Goal: Task Accomplishment & Management: Manage account settings

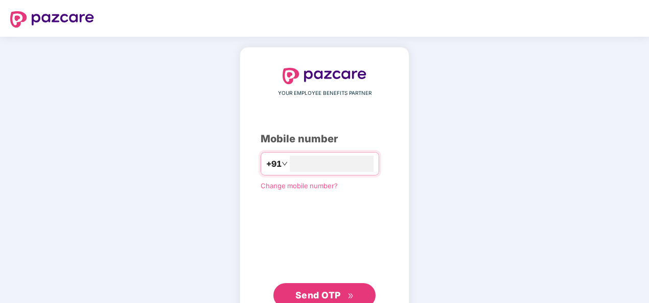
type input "**********"
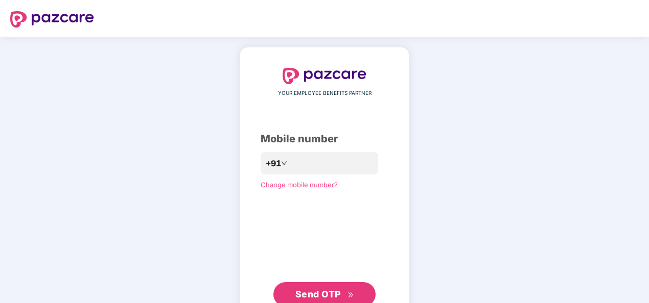
click at [322, 289] on span "Send OTP" at bounding box center [317, 294] width 45 height 11
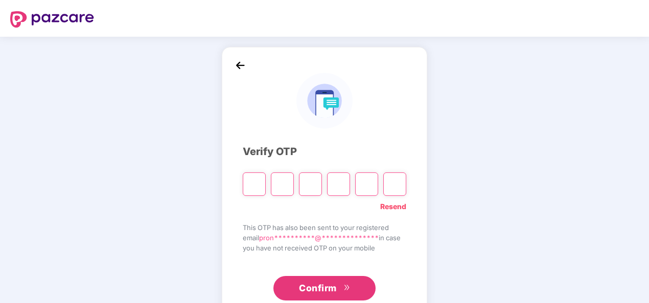
paste input "*"
type input "*"
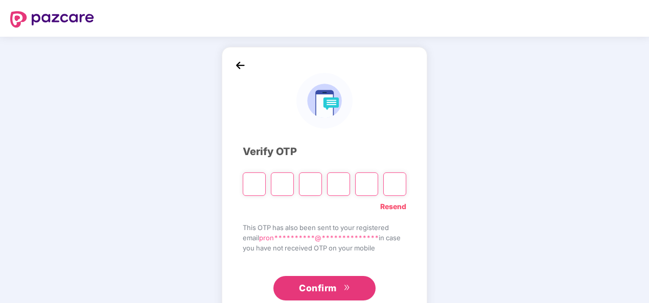
type input "*"
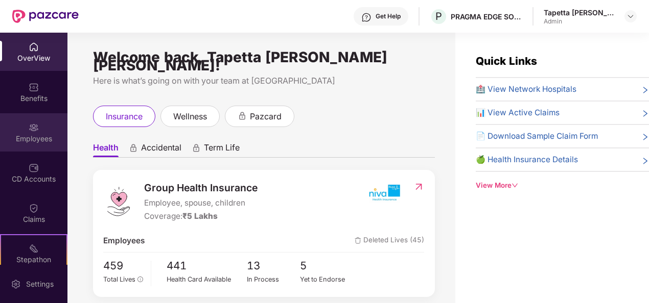
click at [28, 118] on div "Employees" at bounding box center [33, 132] width 67 height 38
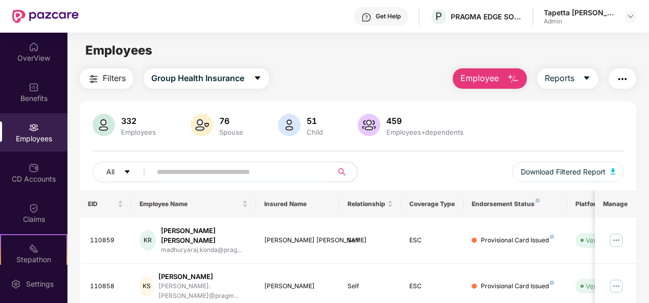
click at [197, 167] on input "text" at bounding box center [238, 171] width 162 height 15
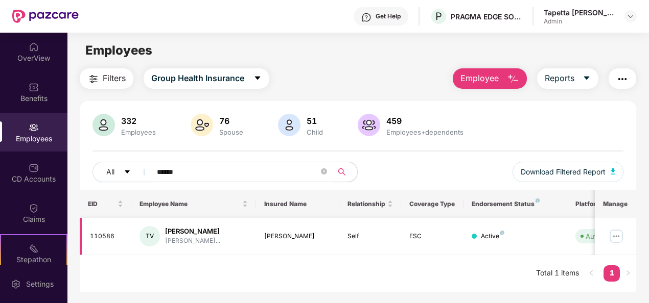
type input "******"
click at [618, 236] on img at bounding box center [616, 236] width 16 height 16
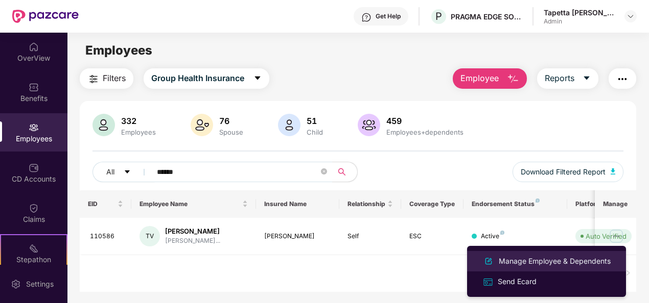
click at [523, 265] on div "Manage Employee & Dependents" at bounding box center [554, 261] width 116 height 11
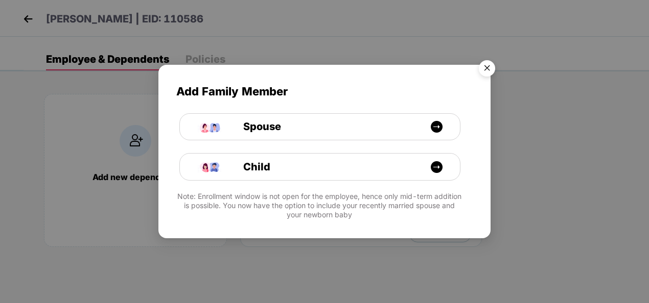
click at [487, 68] on img "Close" at bounding box center [486, 70] width 29 height 29
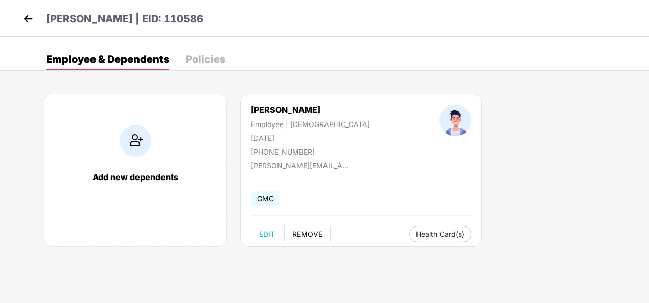
click at [306, 235] on span "REMOVE" at bounding box center [307, 234] width 30 height 8
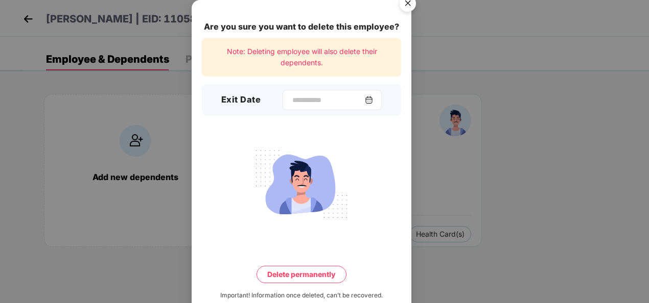
click at [373, 100] on img at bounding box center [369, 100] width 8 height 8
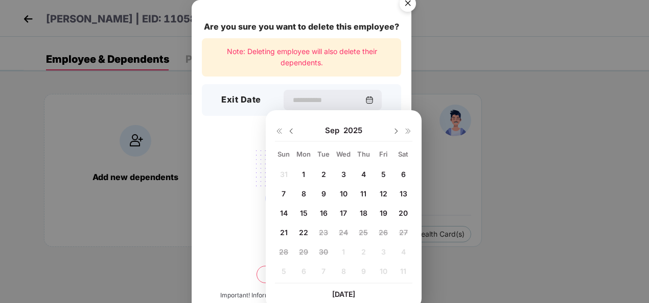
click at [379, 214] on div "19" at bounding box center [382, 212] width 15 height 15
type input "**********"
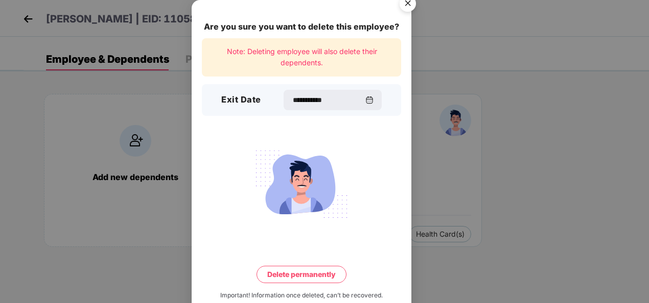
scroll to position [22, 0]
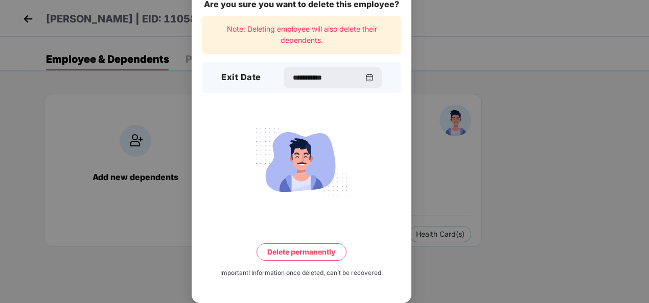
click at [316, 256] on button "Delete permanently" at bounding box center [301, 252] width 90 height 17
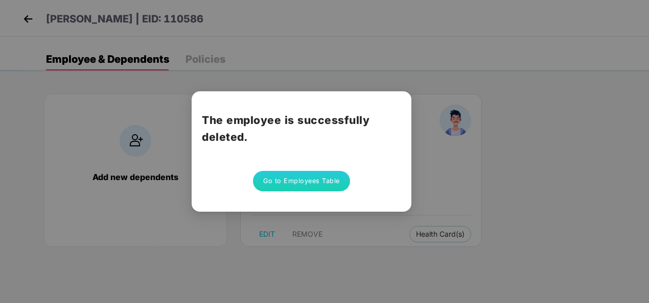
scroll to position [0, 0]
click at [298, 190] on button "Go to Employees Table" at bounding box center [301, 181] width 97 height 20
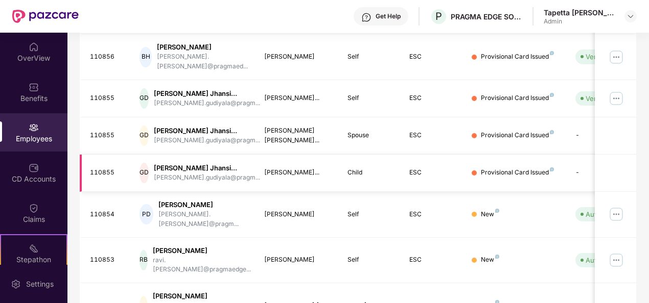
scroll to position [322, 0]
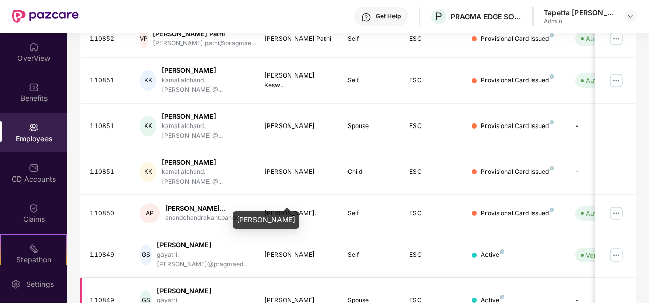
scroll to position [331, 0]
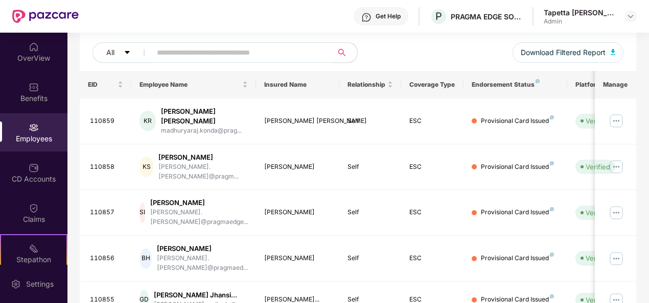
scroll to position [0, 0]
